Goal: Find specific page/section: Find specific page/section

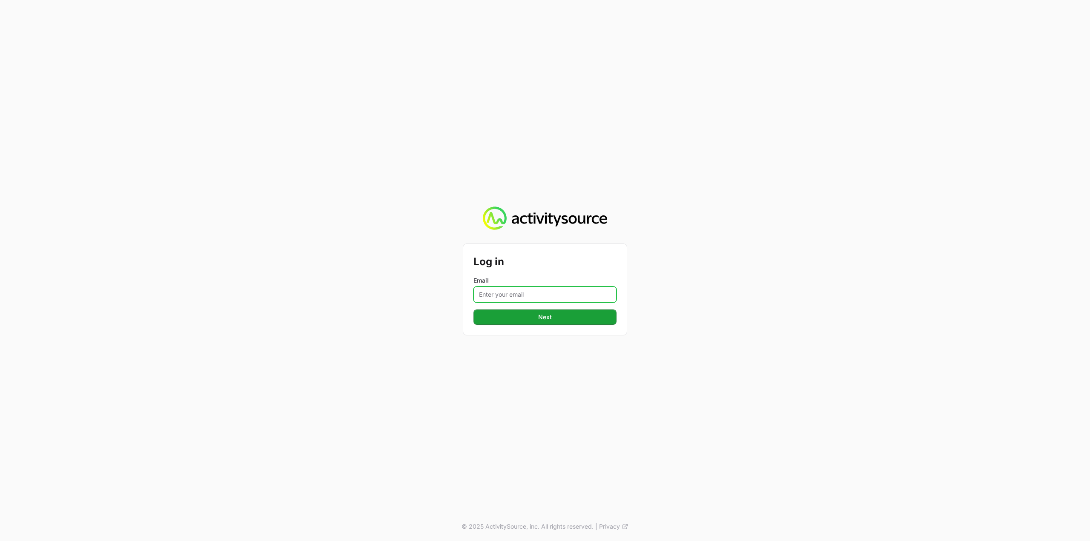
click at [528, 292] on input "Email" at bounding box center [545, 295] width 143 height 16
type input "Mustafa.larki@nextgen.group"
click at [548, 321] on span "Next" at bounding box center [545, 317] width 133 height 10
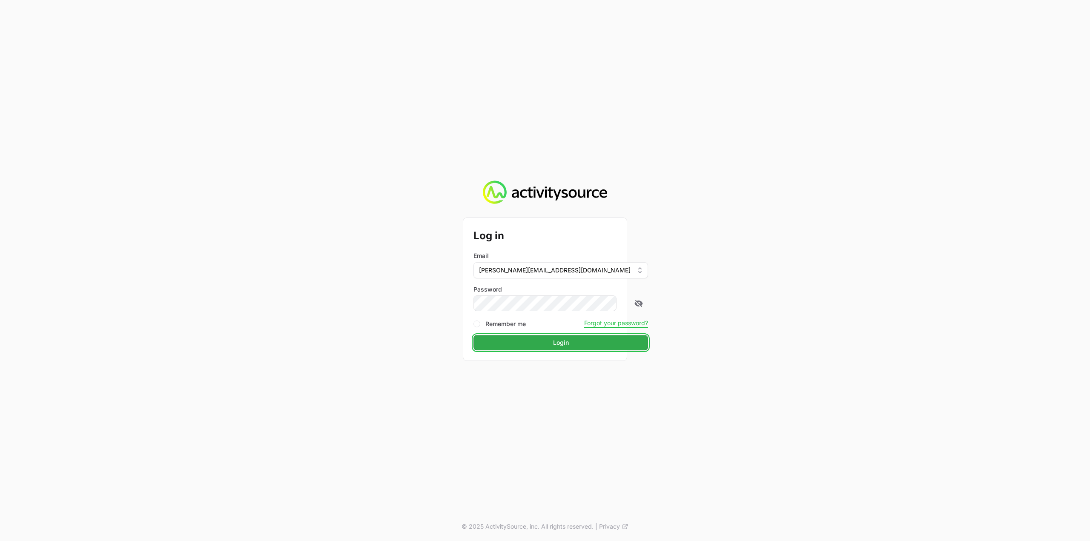
click at [541, 340] on span "Login" at bounding box center [561, 343] width 164 height 10
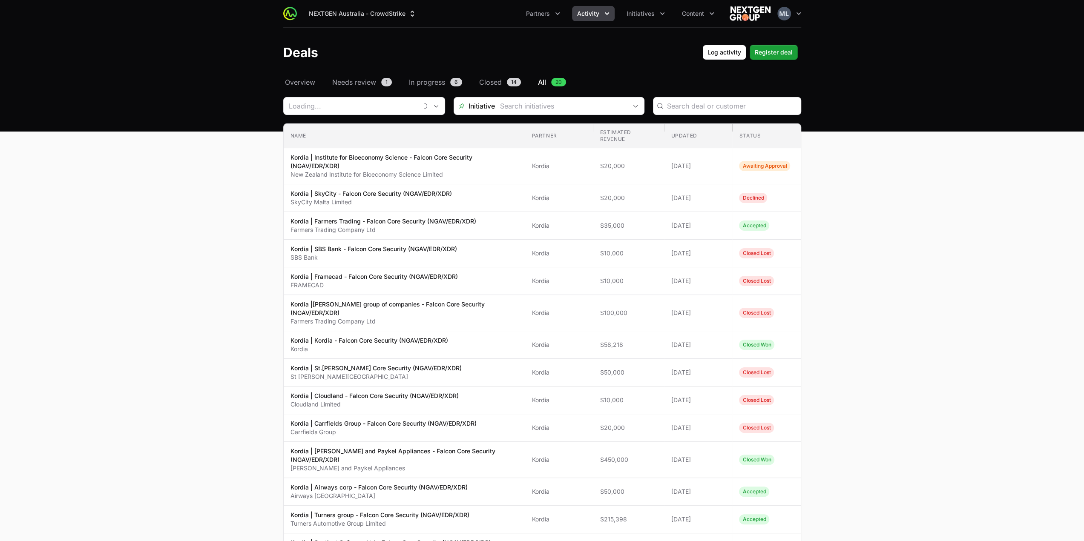
type input "Kordia"
click at [899, 293] on main "Select a tab Overview Needs review In progress Closed All Overview Needs review…" at bounding box center [542, 426] width 1084 height 698
click at [922, 239] on main "Select a tab Overview Needs review In progress Closed All Overview Needs review…" at bounding box center [542, 426] width 1084 height 698
